Goal: Check status: Check status

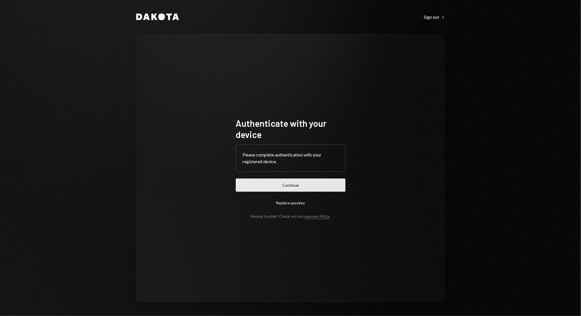
click at [271, 191] on button "Continue" at bounding box center [291, 185] width 110 height 13
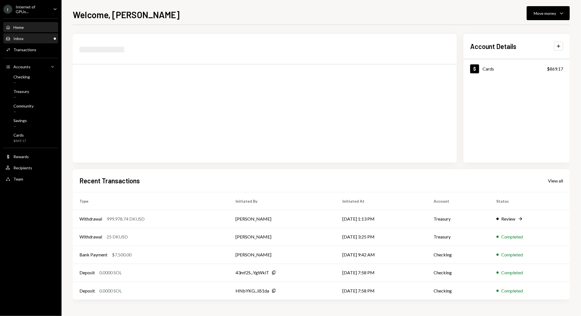
click at [11, 40] on div "Inbox Inbox" at bounding box center [15, 38] width 18 height 5
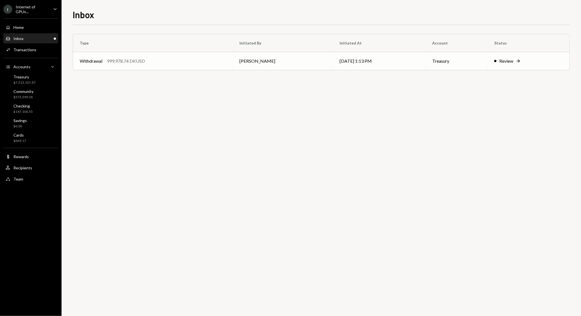
click at [341, 60] on td "[DATE] 1:13 PM" at bounding box center [379, 61] width 93 height 18
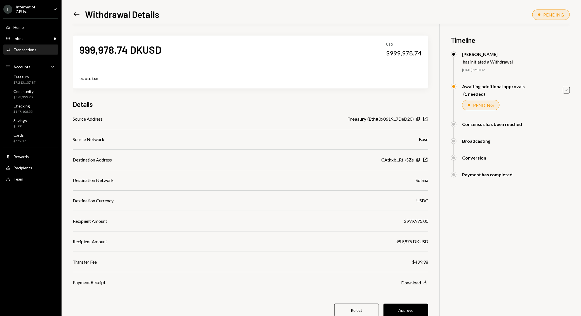
scroll to position [24, 0]
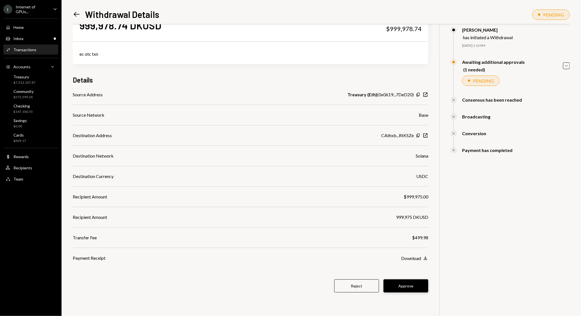
click at [417, 284] on button "Approve" at bounding box center [406, 285] width 45 height 13
